Goal: Task Accomplishment & Management: Use online tool/utility

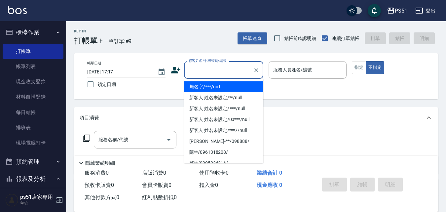
click at [233, 67] on input "顧客姓名/手機號碼/編號" at bounding box center [218, 70] width 63 height 12
click at [235, 89] on li "無名字/***/null" at bounding box center [223, 86] width 79 height 11
type input "無名字/***/null"
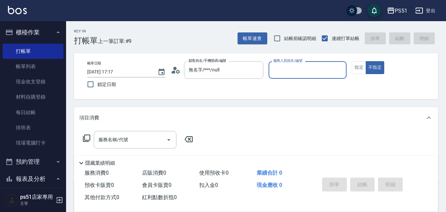
click at [314, 73] on input "服務人員姓名/編號" at bounding box center [307, 70] width 72 height 12
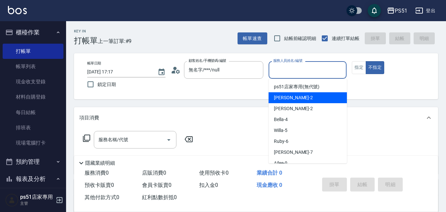
click at [318, 98] on div "[PERSON_NAME] -2" at bounding box center [307, 97] width 78 height 11
type input "[PERSON_NAME]-2"
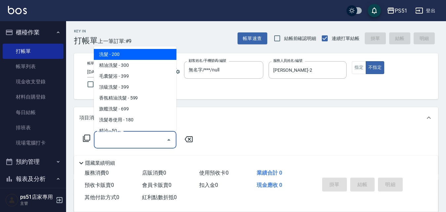
click at [114, 141] on input "服務名稱/代號" at bounding box center [130, 140] width 67 height 12
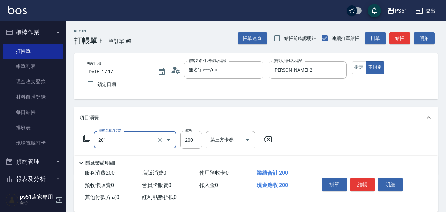
type input "Ｃ級單剪(201)"
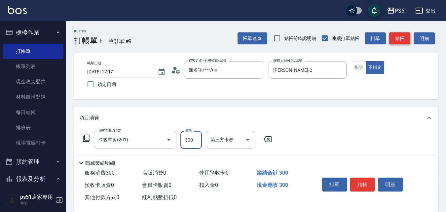
type input "300"
click at [397, 40] on button "結帳" at bounding box center [399, 38] width 21 height 12
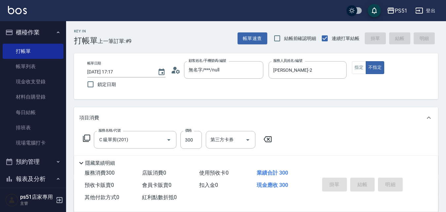
type input "2025/09/11 18:29"
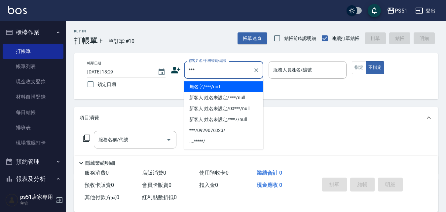
type input "無名字/***/null"
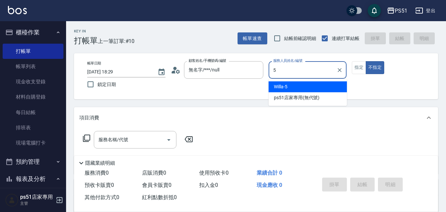
type input "Willa-5"
type button "false"
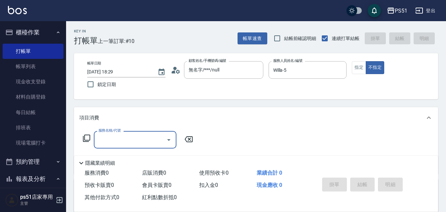
type input "2"
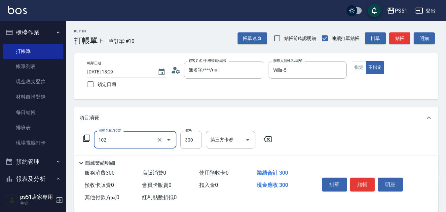
type input "精油洗髮(102)"
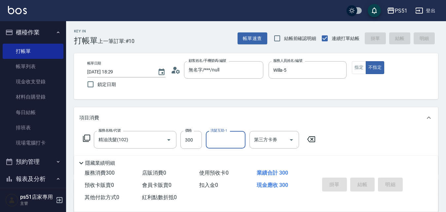
type input "[DATE] 18:31"
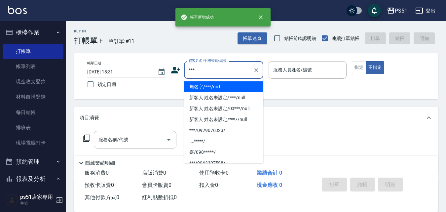
type input "無名字/***/null"
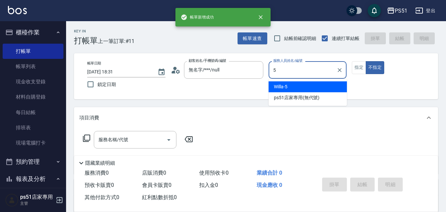
type input "Willa-5"
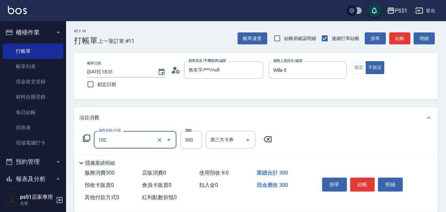
type input "精油洗髮(102)"
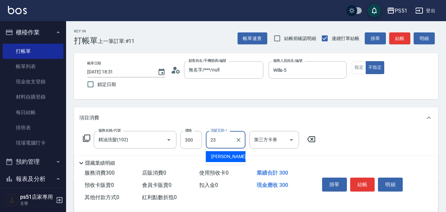
type input "孝恩-23"
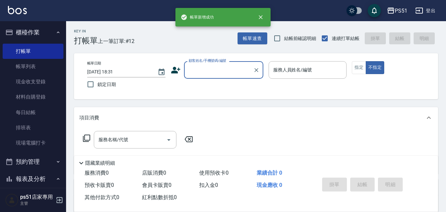
type input "-"
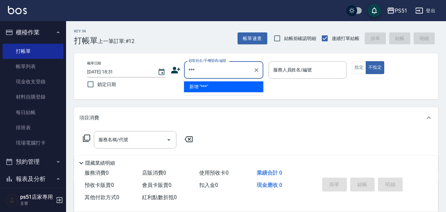
type input "***"
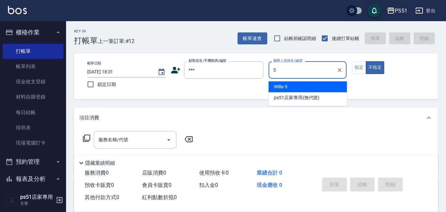
type input "Willa-5"
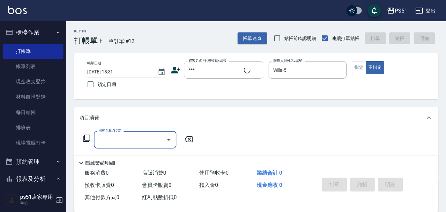
type input "無名字/***/null"
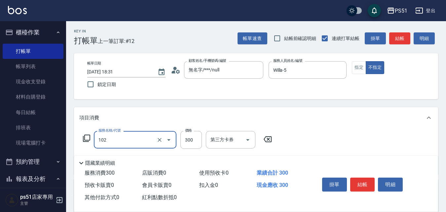
type input "精油洗髮(102)"
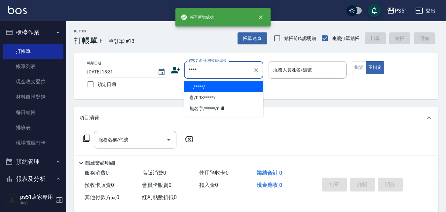
type input ".../****/"
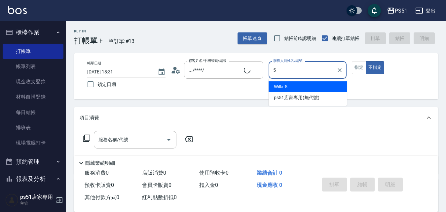
type input "Willa-5"
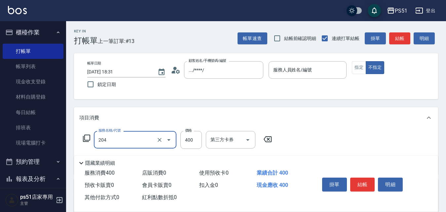
type input "B級洗+剪(204)"
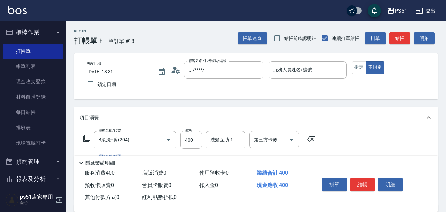
scroll to position [77, 0]
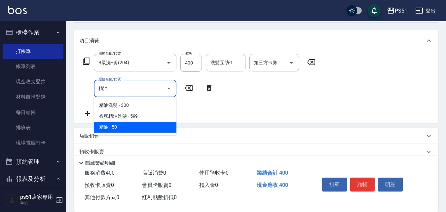
type input "精油油"
click at [124, 129] on div "店販銷售" at bounding box center [256, 136] width 364 height 16
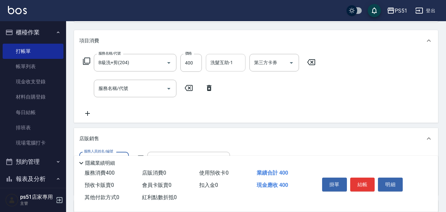
click at [232, 63] on input "洗髮互助-1" at bounding box center [226, 63] width 34 height 12
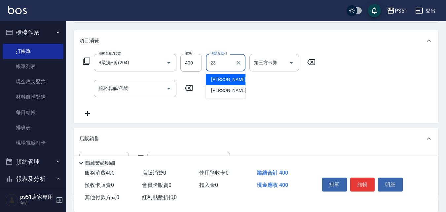
type input "孝恩-23"
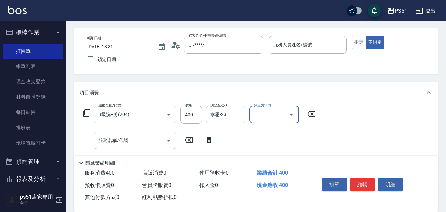
scroll to position [0, 0]
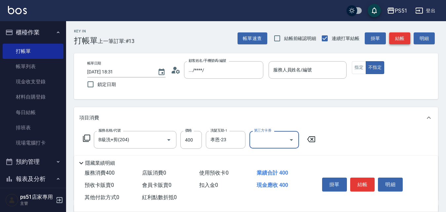
click at [395, 39] on button "結帳" at bounding box center [399, 38] width 21 height 12
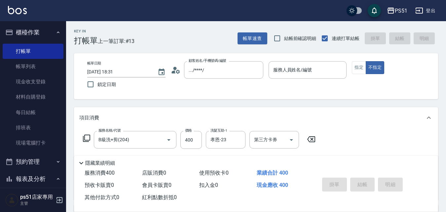
type input "2025/09/11 18:32"
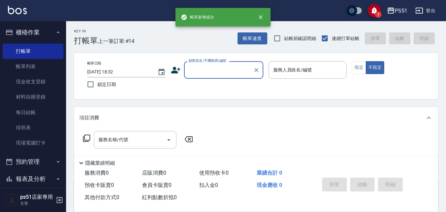
click at [213, 73] on input "顧客姓名/手機號碼/編號" at bounding box center [218, 70] width 63 height 12
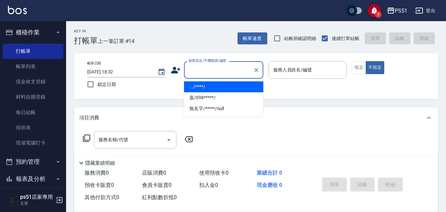
click at [207, 87] on li ".../****/" at bounding box center [223, 86] width 79 height 11
type input ".../****/"
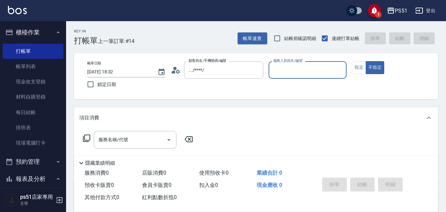
click at [292, 72] on input "服務人員姓名/編號" at bounding box center [307, 70] width 72 height 12
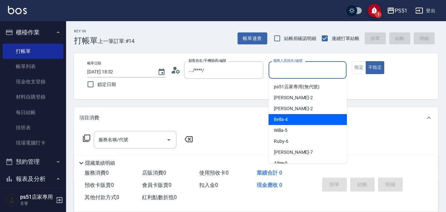
click at [283, 120] on span "Bella -4" at bounding box center [281, 119] width 14 height 7
type input "Bella-4"
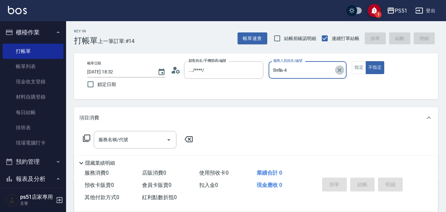
click at [339, 68] on icon "Clear" at bounding box center [339, 70] width 7 height 7
click at [372, 12] on icon "save" at bounding box center [375, 10] width 6 height 7
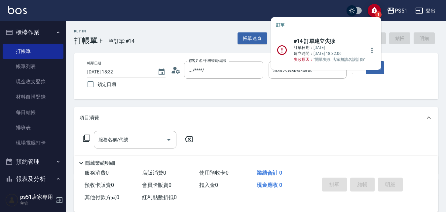
click at [304, 53] on span "建立時間：" at bounding box center [304, 53] width 20 height 5
click at [278, 51] on icon at bounding box center [282, 50] width 12 height 12
click at [368, 49] on icon "more" at bounding box center [372, 50] width 8 height 8
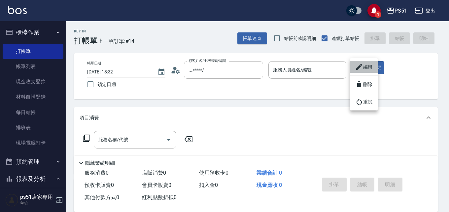
click at [364, 69] on li "編輯" at bounding box center [364, 67] width 28 height 12
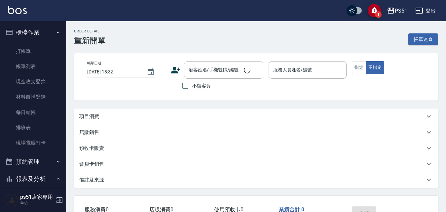
type input "[DATE] 18:31"
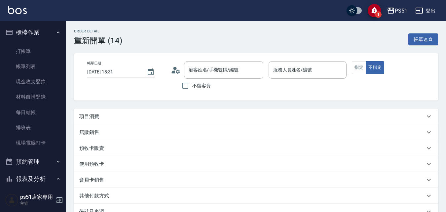
type input ".../****/"
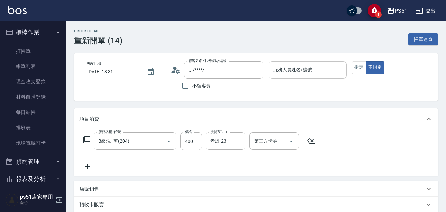
click at [304, 69] on input "服務人員姓名/編號" at bounding box center [307, 70] width 72 height 12
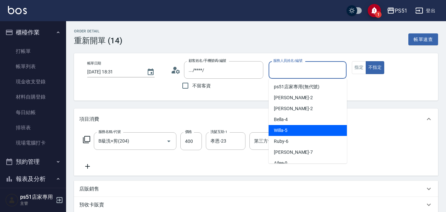
click at [288, 125] on div "Willa -5" at bounding box center [307, 130] width 78 height 11
type input "Willa-5"
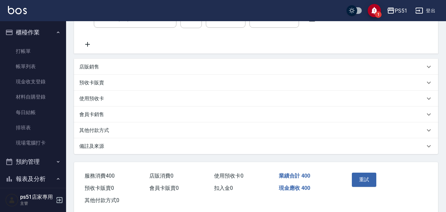
scroll to position [135, 0]
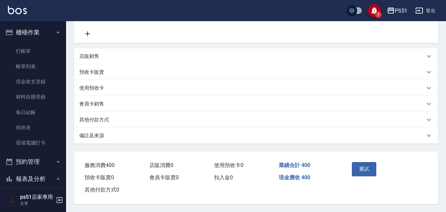
click at [350, 172] on div "重試" at bounding box center [367, 173] width 37 height 29
click at [356, 168] on button "重試" at bounding box center [364, 169] width 25 height 14
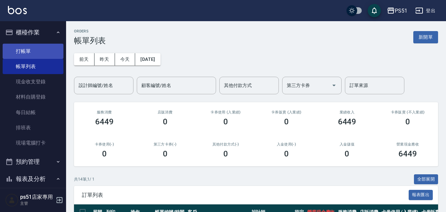
click at [27, 53] on link "打帳單" at bounding box center [33, 51] width 61 height 15
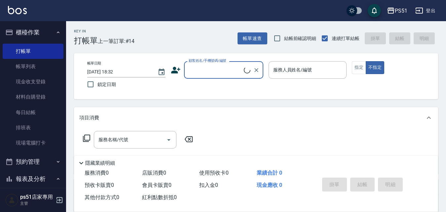
scroll to position [154, 0]
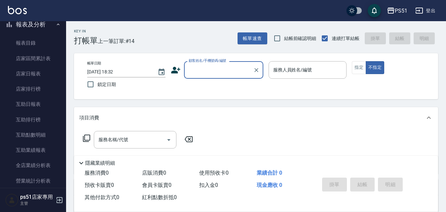
click at [231, 68] on input "顧客姓名/手機號碼/編號" at bounding box center [218, 70] width 63 height 12
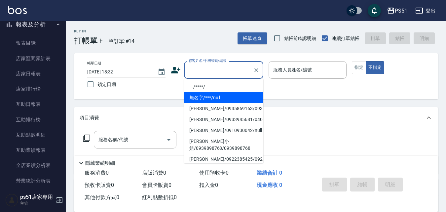
click at [210, 94] on li "無名字/***/null" at bounding box center [223, 97] width 79 height 11
type input "無名字/***/null"
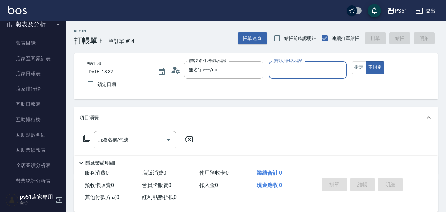
click at [299, 68] on input "服務人員姓名/編號" at bounding box center [307, 70] width 72 height 12
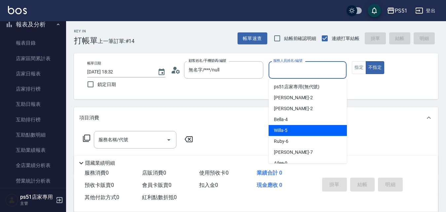
click at [285, 125] on div "Willa -5" at bounding box center [307, 130] width 78 height 11
type input "Willa-5"
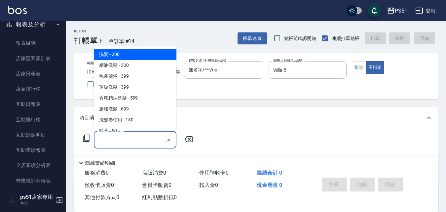
click at [150, 140] on input "服務名稱/代號" at bounding box center [130, 140] width 67 height 12
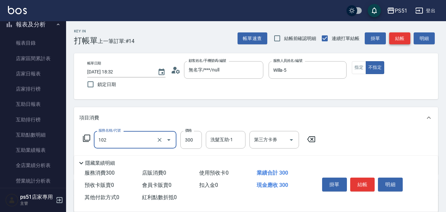
type input "精油洗髮(102)"
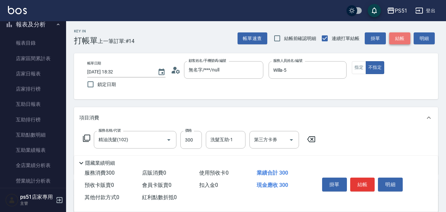
click at [408, 38] on button "結帳" at bounding box center [399, 38] width 21 height 12
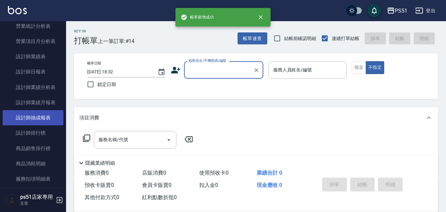
scroll to position [308, 0]
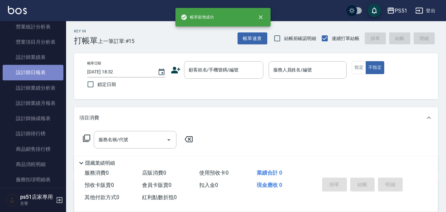
click at [43, 66] on link "設計師日報表" at bounding box center [33, 72] width 61 height 15
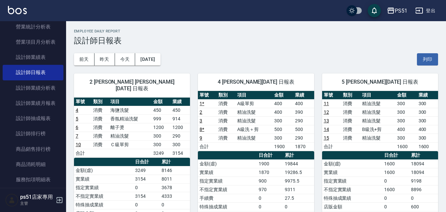
click at [326, 130] on link "14" at bounding box center [326, 128] width 5 height 5
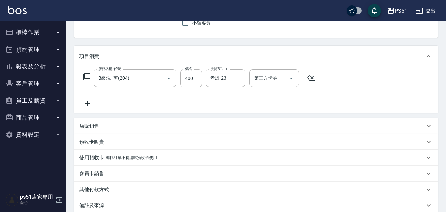
scroll to position [77, 0]
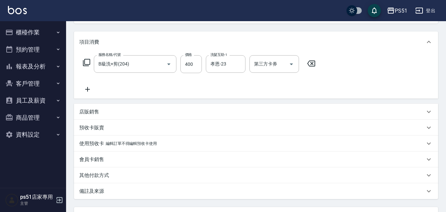
click at [84, 88] on icon at bounding box center [87, 89] width 17 height 8
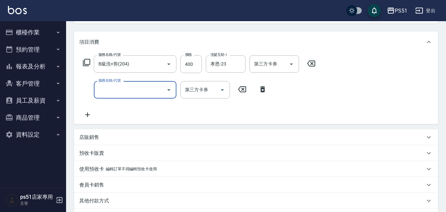
click at [143, 88] on input "服務名稱/代號" at bounding box center [130, 90] width 67 height 12
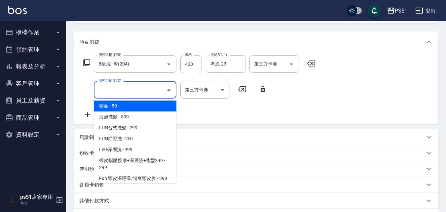
click at [118, 105] on span "精油 - 50" at bounding box center [135, 105] width 83 height 11
type input "精油(108)"
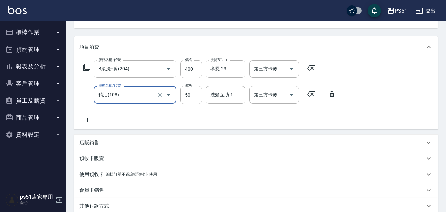
scroll to position [161, 0]
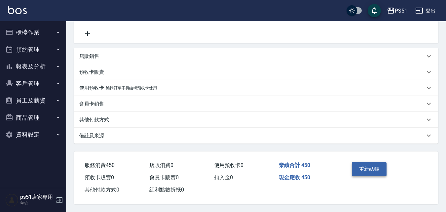
click at [369, 169] on button "重新結帳" at bounding box center [369, 169] width 35 height 14
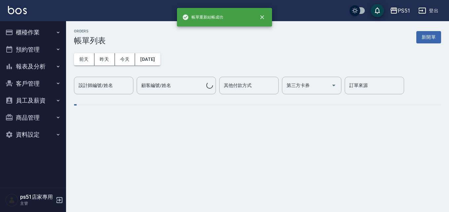
click at [37, 67] on button "報表及分析" at bounding box center [33, 66] width 61 height 17
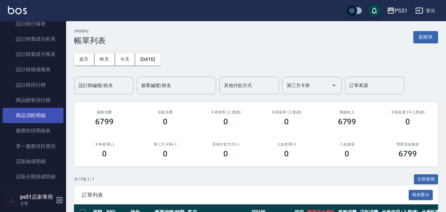
scroll to position [231, 0]
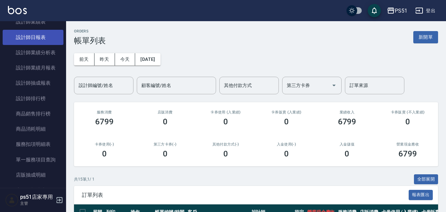
click at [33, 36] on link "設計師日報表" at bounding box center [33, 37] width 61 height 15
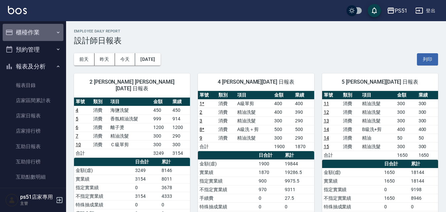
click at [52, 33] on button "櫃檯作業" at bounding box center [33, 32] width 61 height 17
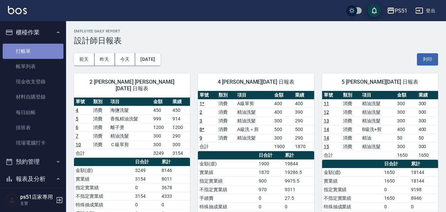
click at [44, 47] on link "打帳單" at bounding box center [33, 51] width 61 height 15
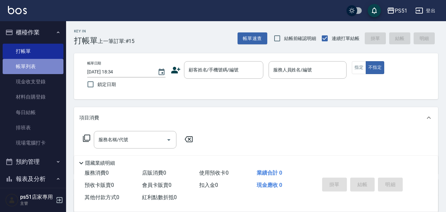
click at [50, 67] on link "帳單列表" at bounding box center [33, 66] width 61 height 15
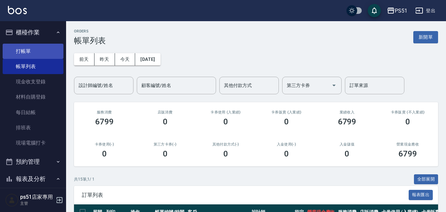
click at [44, 46] on link "打帳單" at bounding box center [33, 51] width 61 height 15
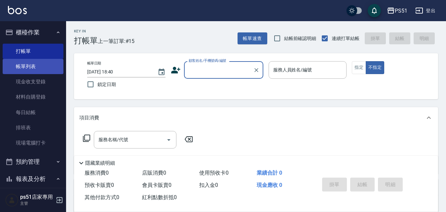
click at [34, 68] on link "帳單列表" at bounding box center [33, 66] width 61 height 15
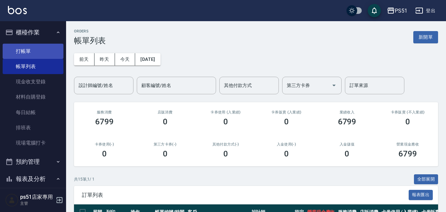
click at [38, 48] on link "打帳單" at bounding box center [33, 51] width 61 height 15
